Goal: Transaction & Acquisition: Purchase product/service

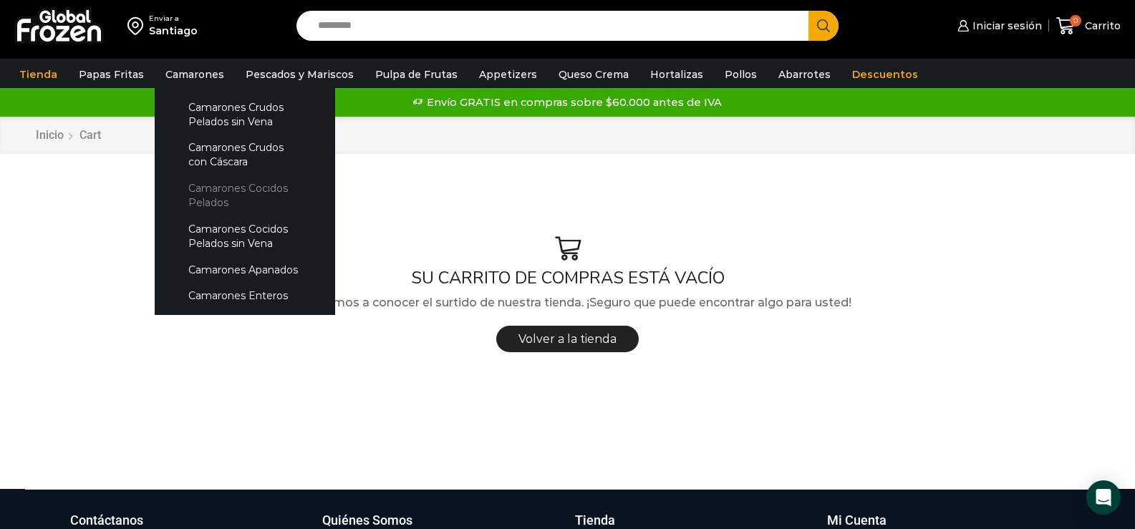
click at [208, 193] on link "Camarones Cocidos Pelados" at bounding box center [245, 195] width 152 height 41
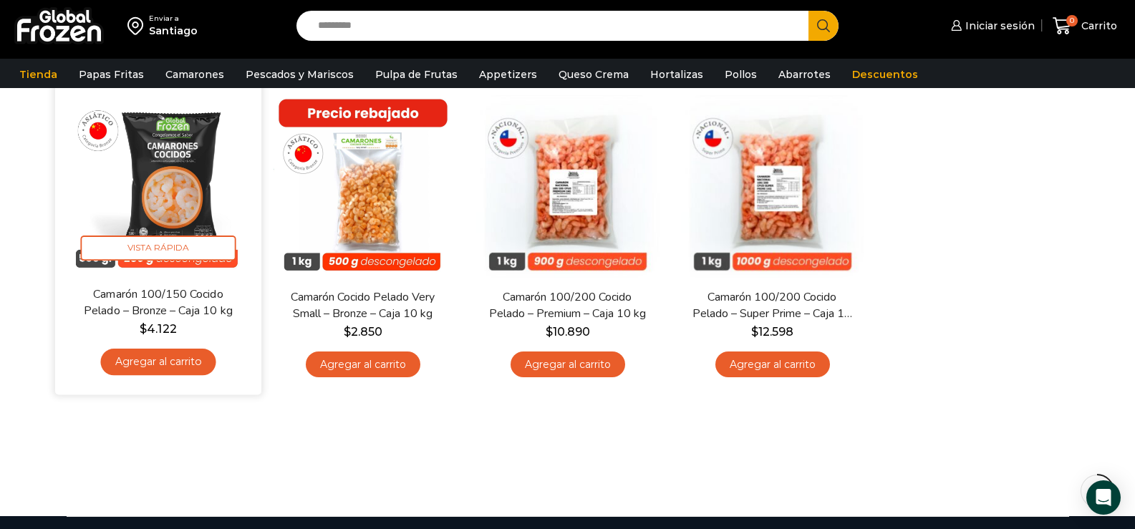
scroll to position [143, 0]
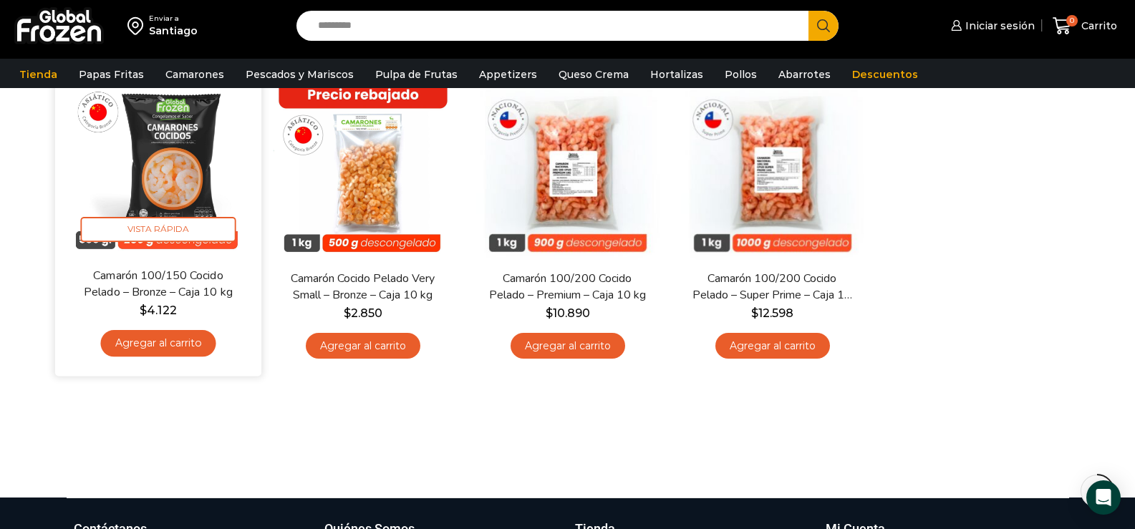
click at [163, 342] on link "Agregar al carrito" at bounding box center [157, 343] width 115 height 26
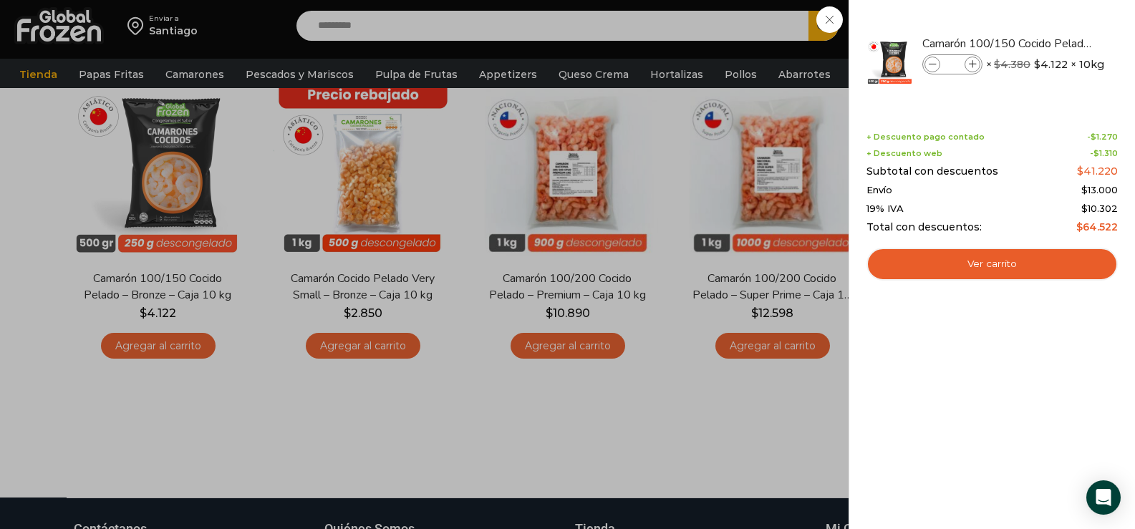
click at [1049, 43] on div "1 Carrito 1 1 Shopping Cart *" at bounding box center [1085, 26] width 72 height 34
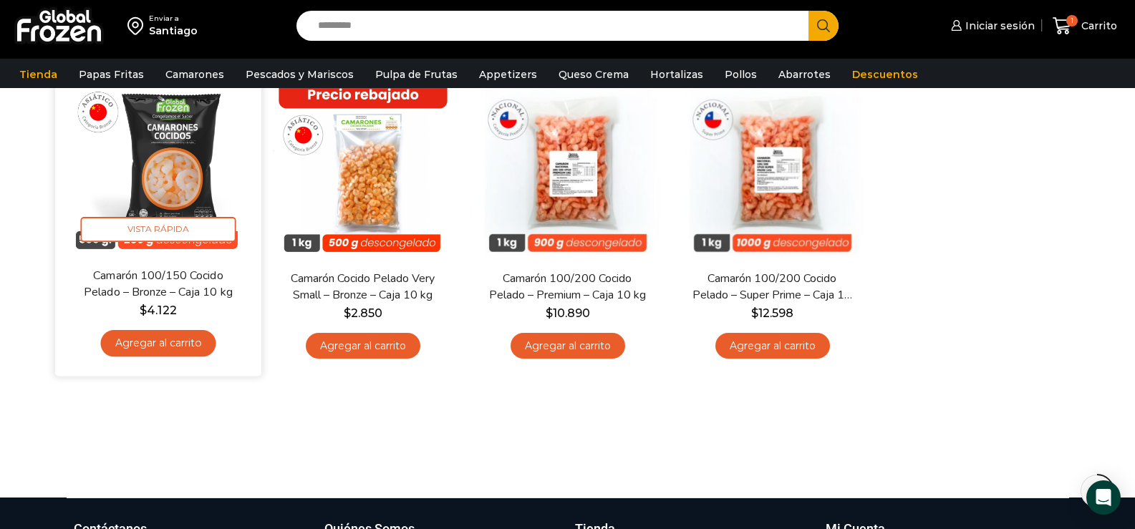
click at [158, 346] on link "Agregar al carrito" at bounding box center [157, 343] width 115 height 26
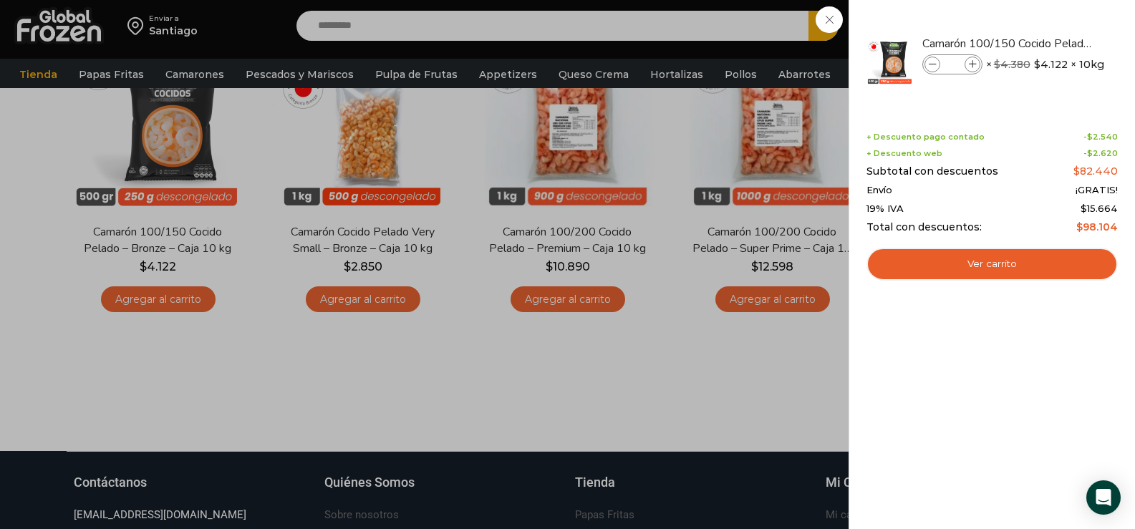
scroll to position [215, 0]
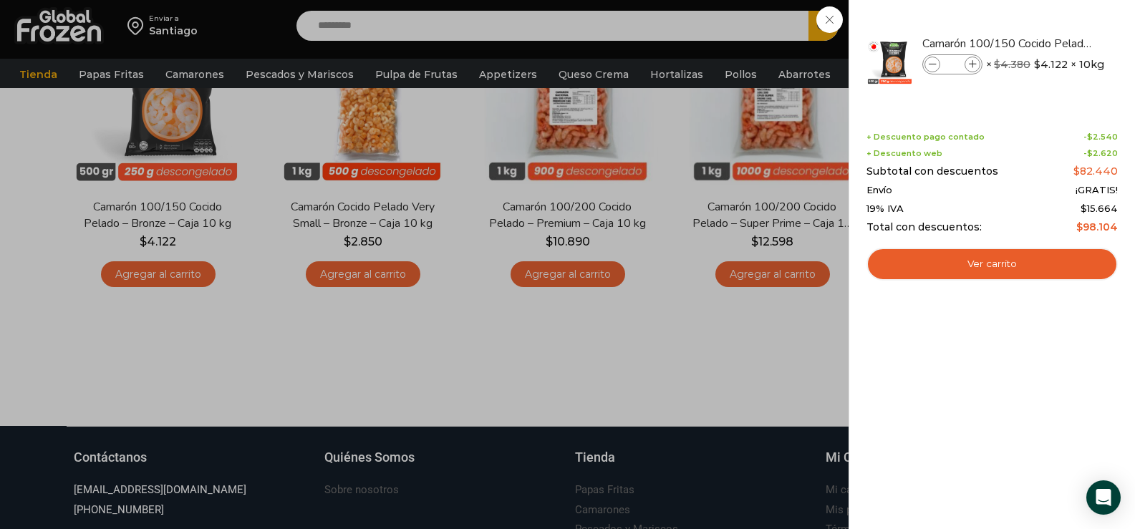
click at [1049, 43] on div "2 Carrito 2 2 Shopping Cart *" at bounding box center [1085, 26] width 72 height 34
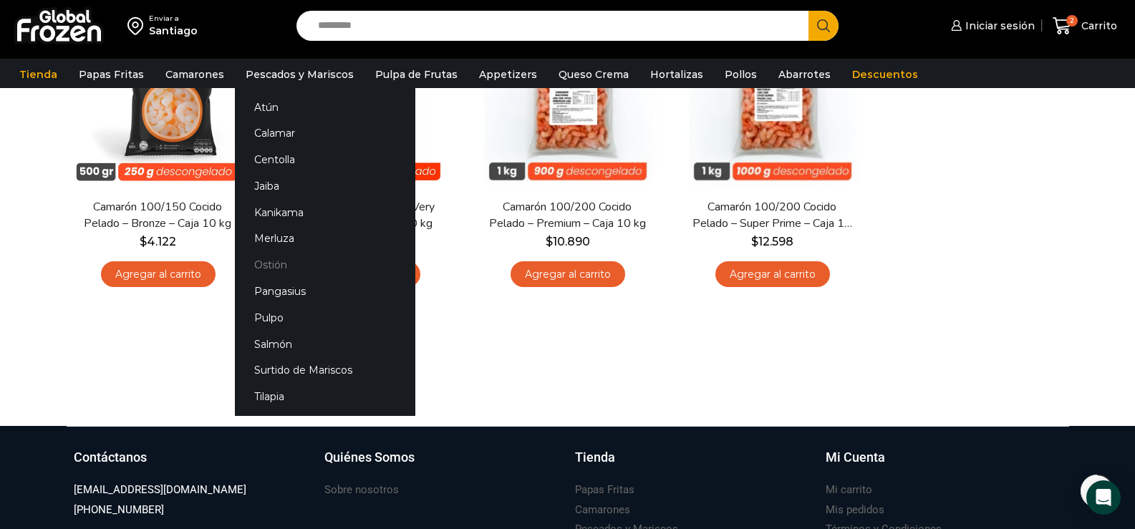
click at [265, 261] on link "Ostión" at bounding box center [325, 265] width 180 height 26
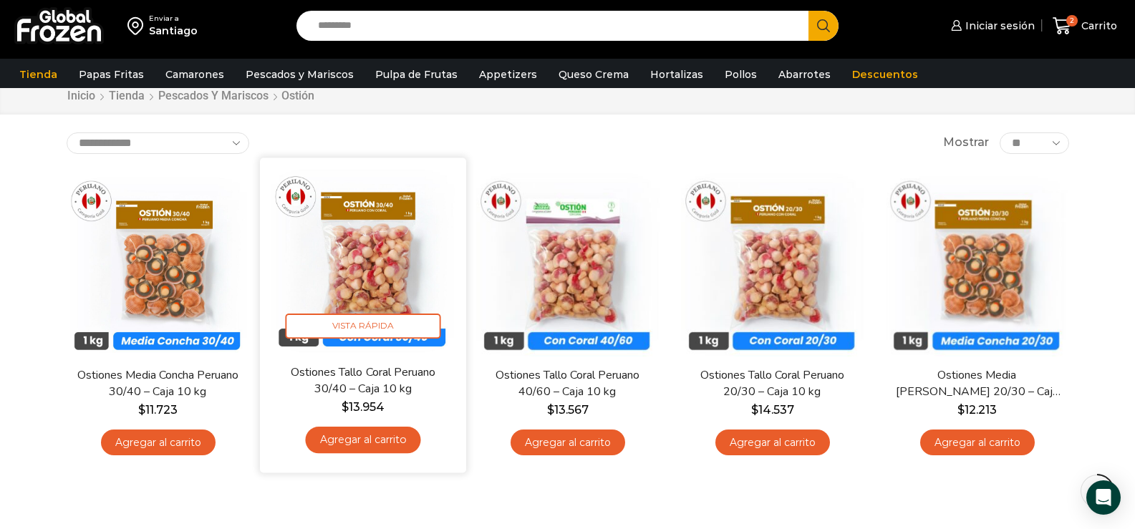
scroll to position [72, 0]
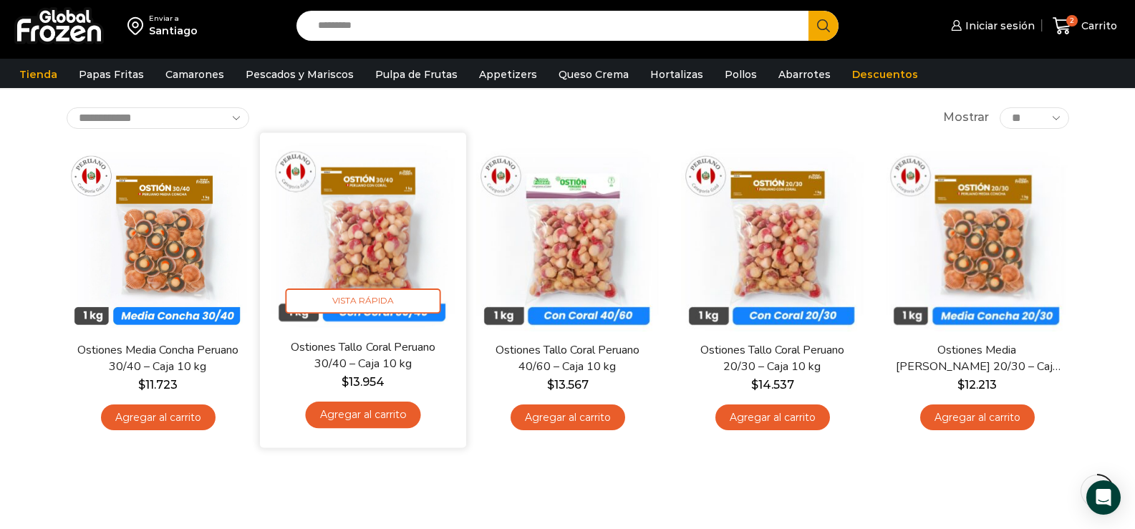
click at [363, 411] on link "Agregar al carrito" at bounding box center [362, 415] width 115 height 26
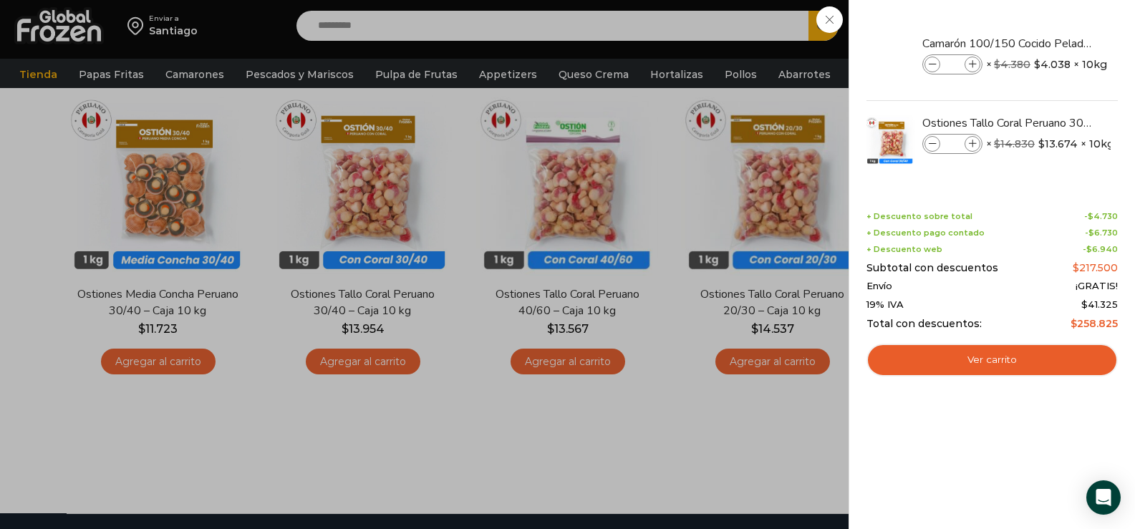
scroll to position [56, 0]
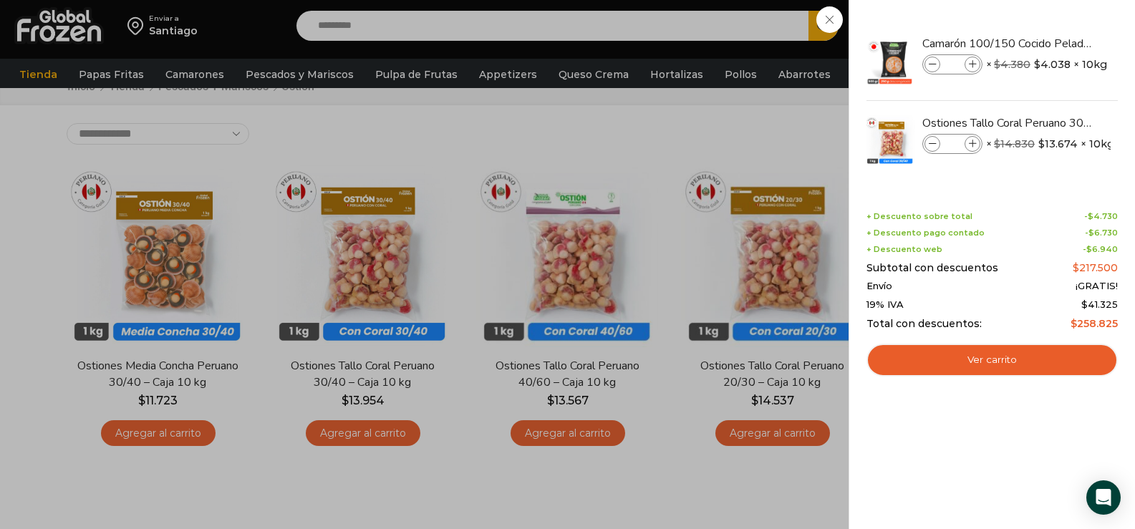
click at [1049, 43] on div "3 Carrito 3 3 Shopping Cart *" at bounding box center [1085, 26] width 72 height 34
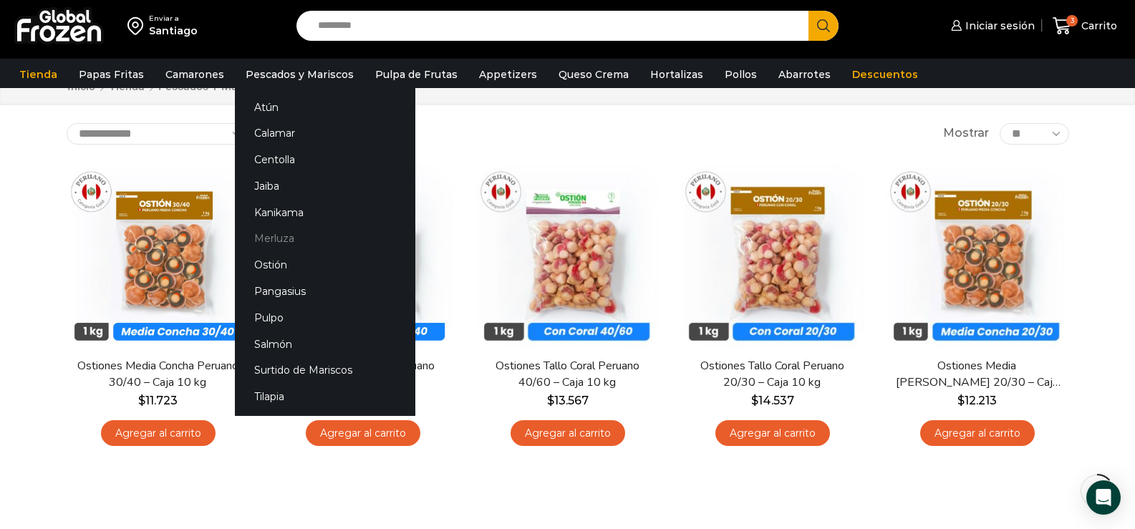
click at [280, 236] on link "Merluza" at bounding box center [325, 239] width 180 height 26
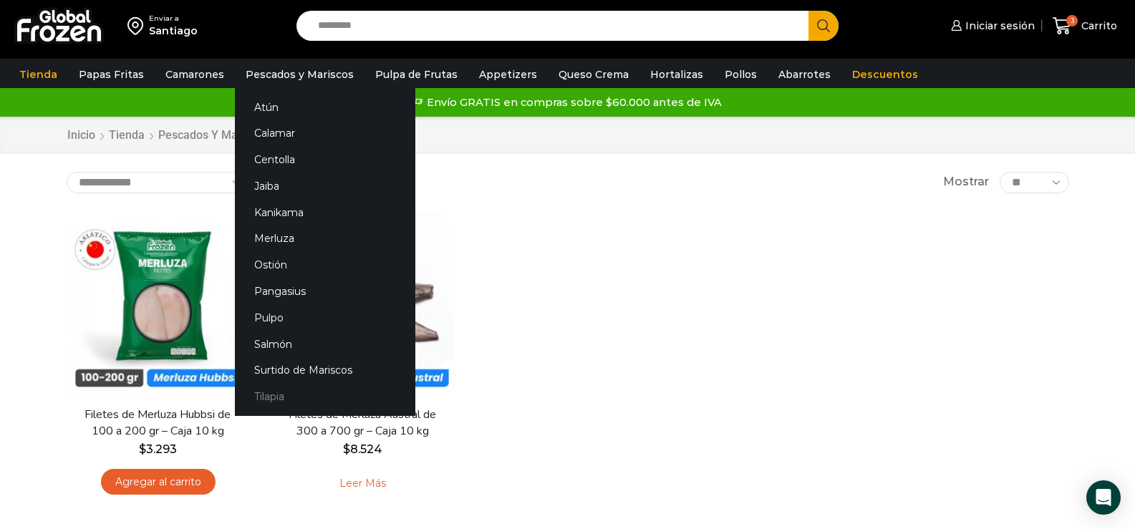
click at [269, 395] on link "Tilapia" at bounding box center [325, 397] width 180 height 26
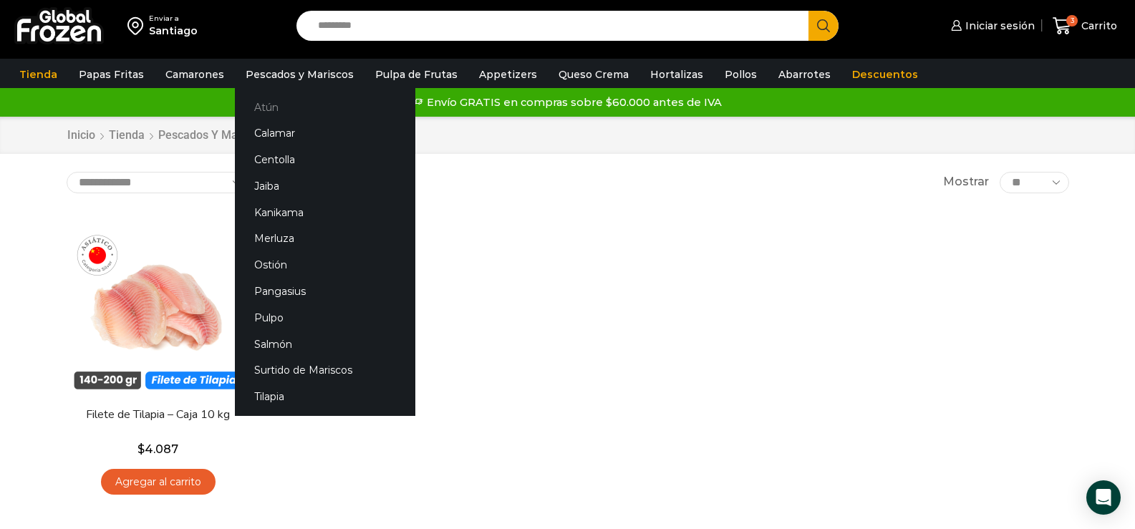
click at [263, 112] on link "Atún" at bounding box center [325, 107] width 180 height 26
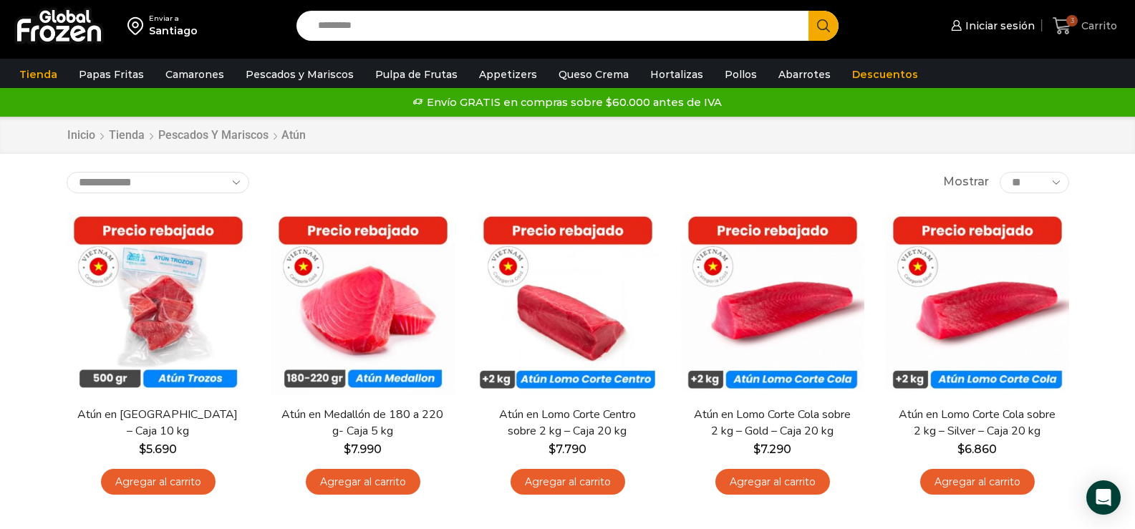
click at [1064, 23] on icon at bounding box center [1062, 25] width 19 height 19
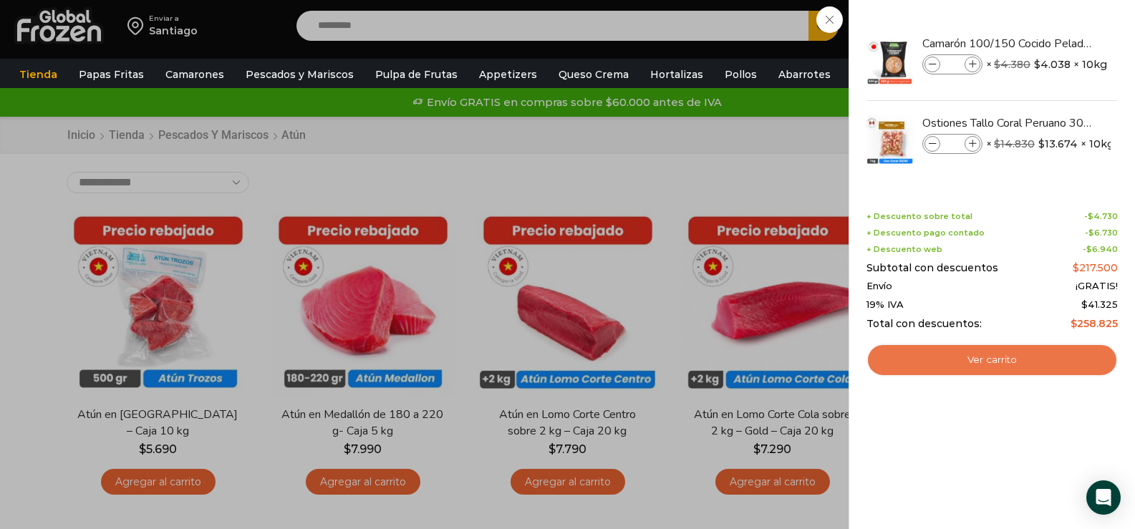
click at [1005, 362] on link "Ver carrito" at bounding box center [991, 360] width 251 height 33
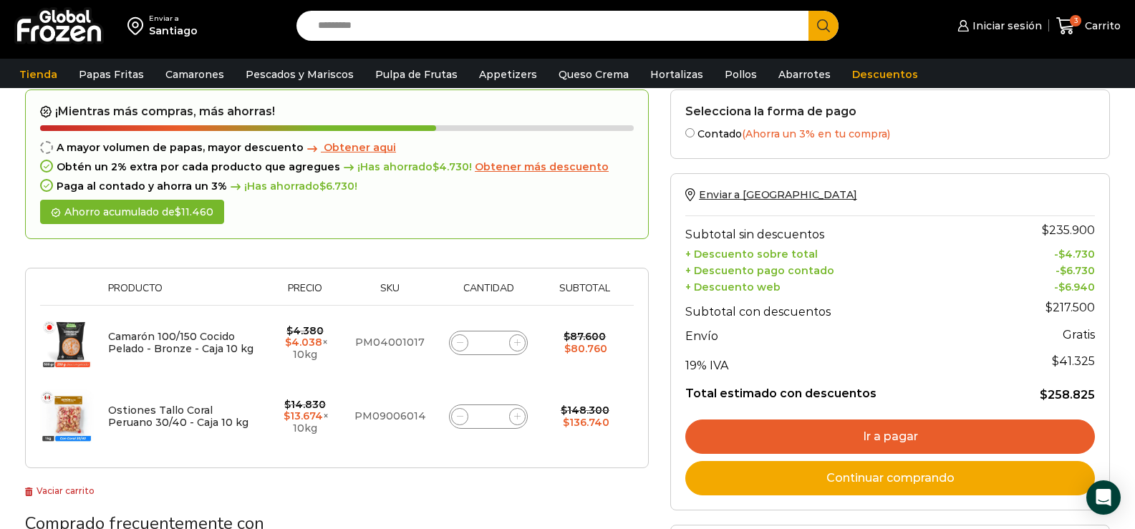
scroll to position [72, 0]
